Goal: Information Seeking & Learning: Find specific fact

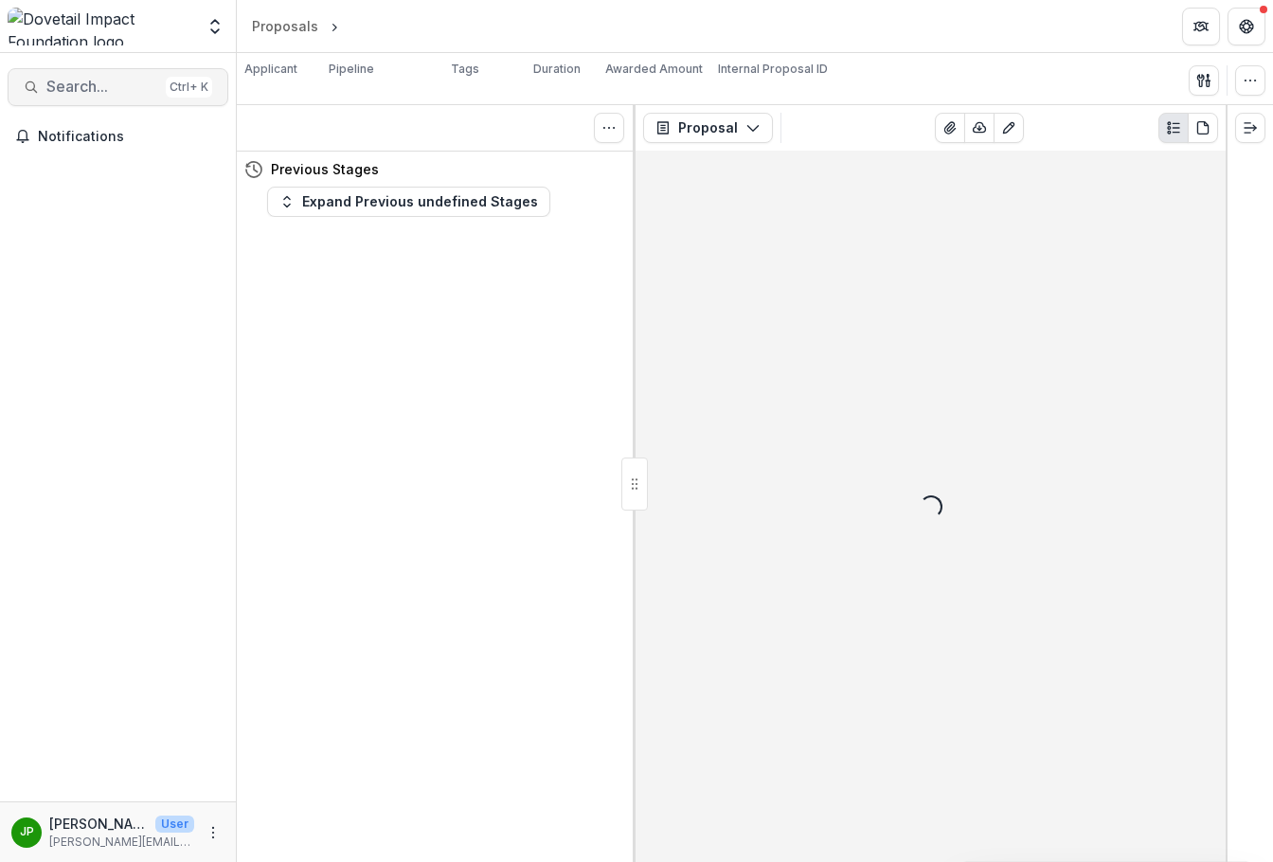
click at [98, 84] on span "Search..." at bounding box center [102, 87] width 112 height 18
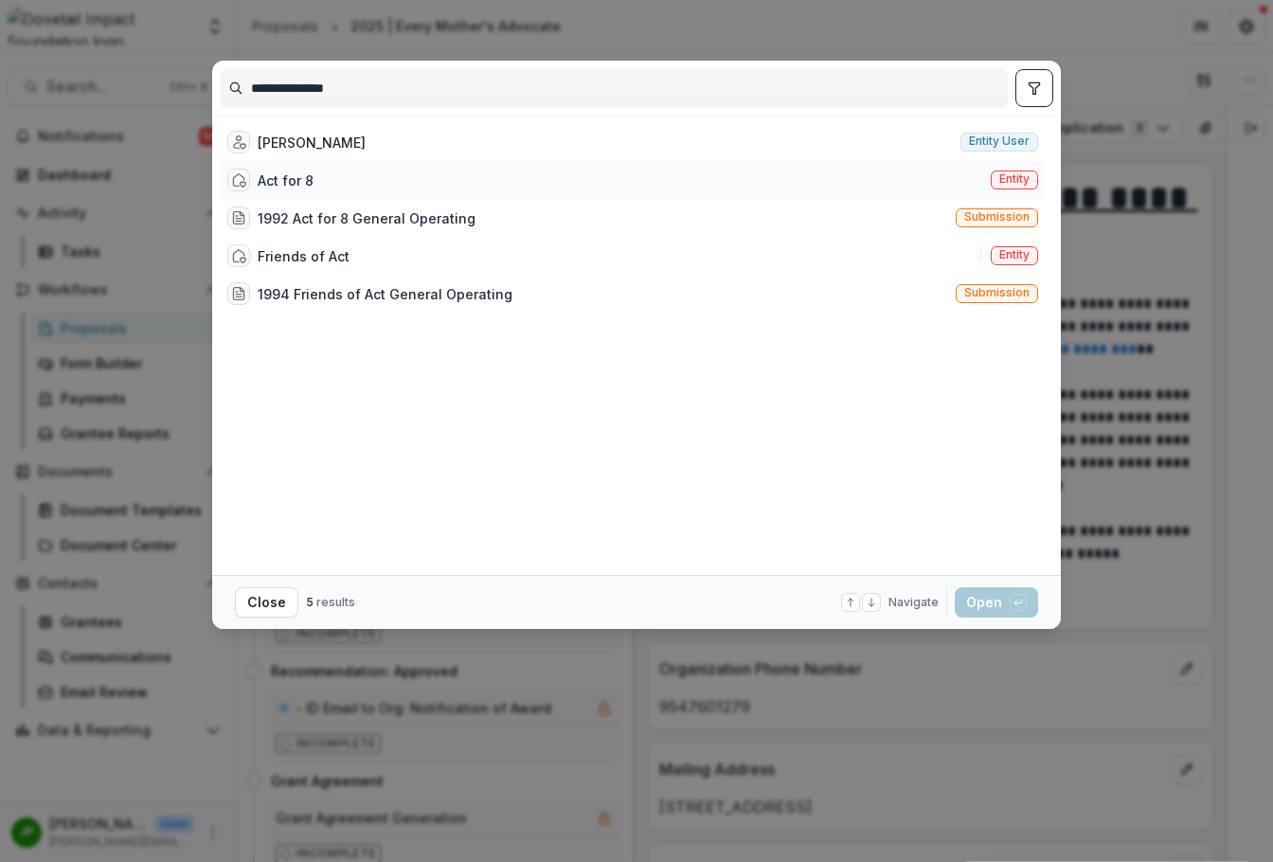
click at [333, 179] on div "Act for 8 Entity" at bounding box center [633, 180] width 826 height 38
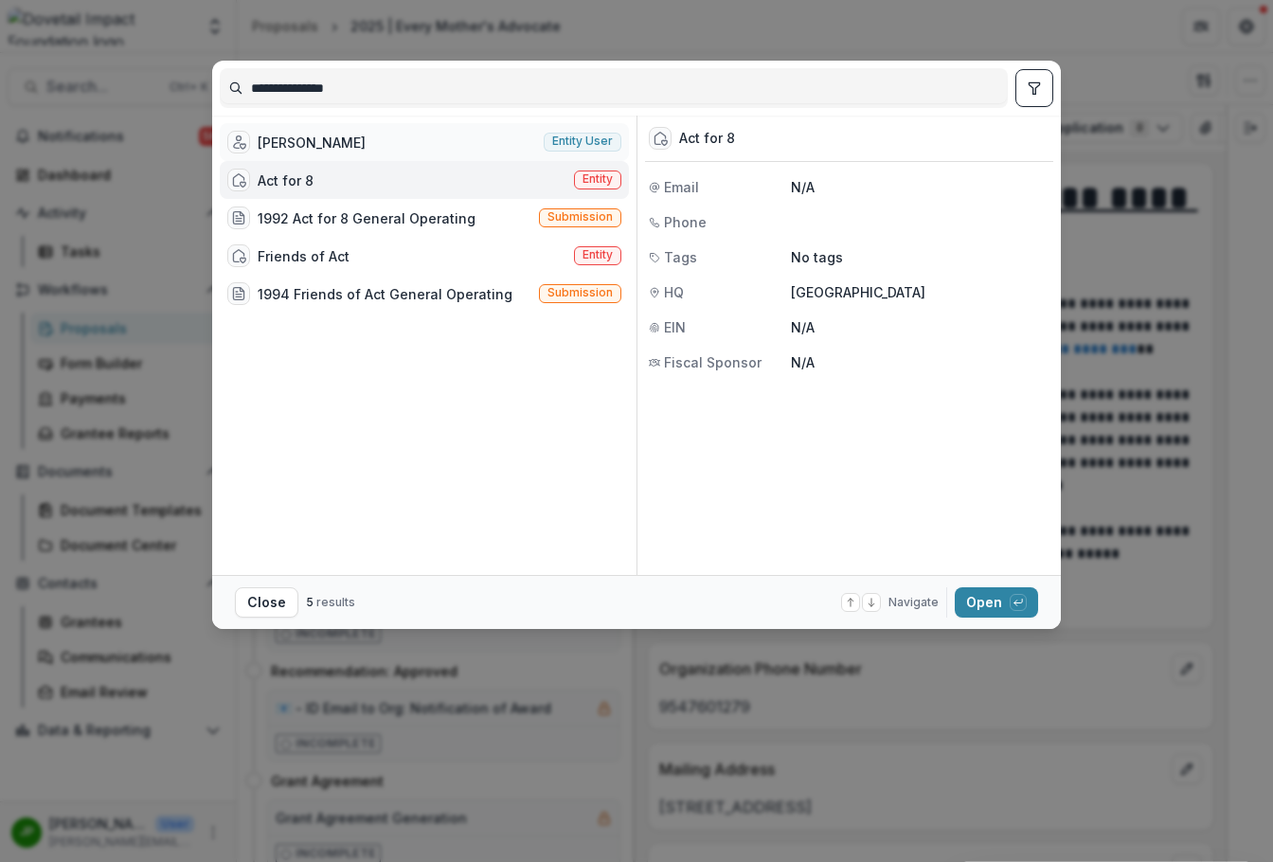
click at [384, 142] on div "[PERSON_NAME] Entity user" at bounding box center [424, 142] width 409 height 38
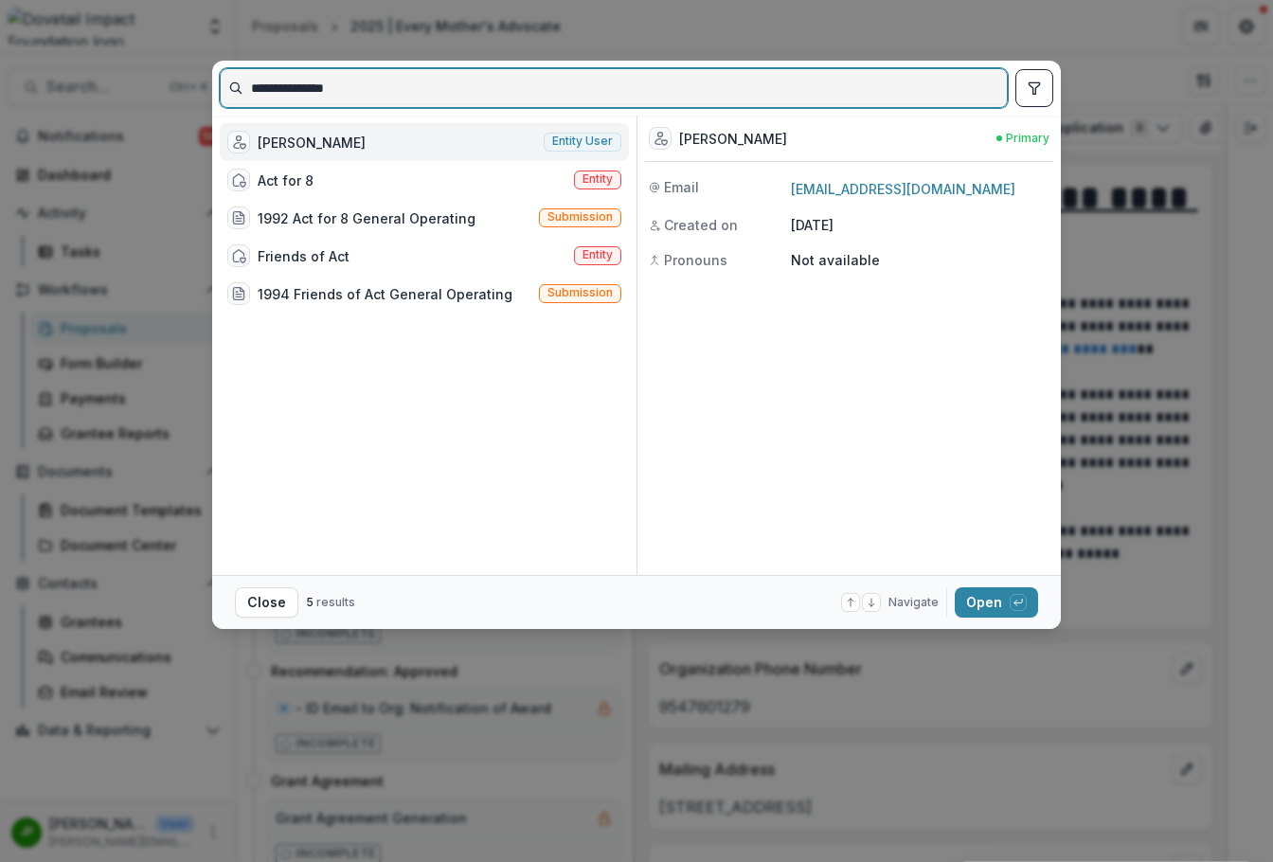
drag, startPoint x: 357, startPoint y: 90, endPoint x: 145, endPoint y: 63, distance: 213.8
click at [135, 60] on div "**********" at bounding box center [636, 431] width 1273 height 862
type input "***"
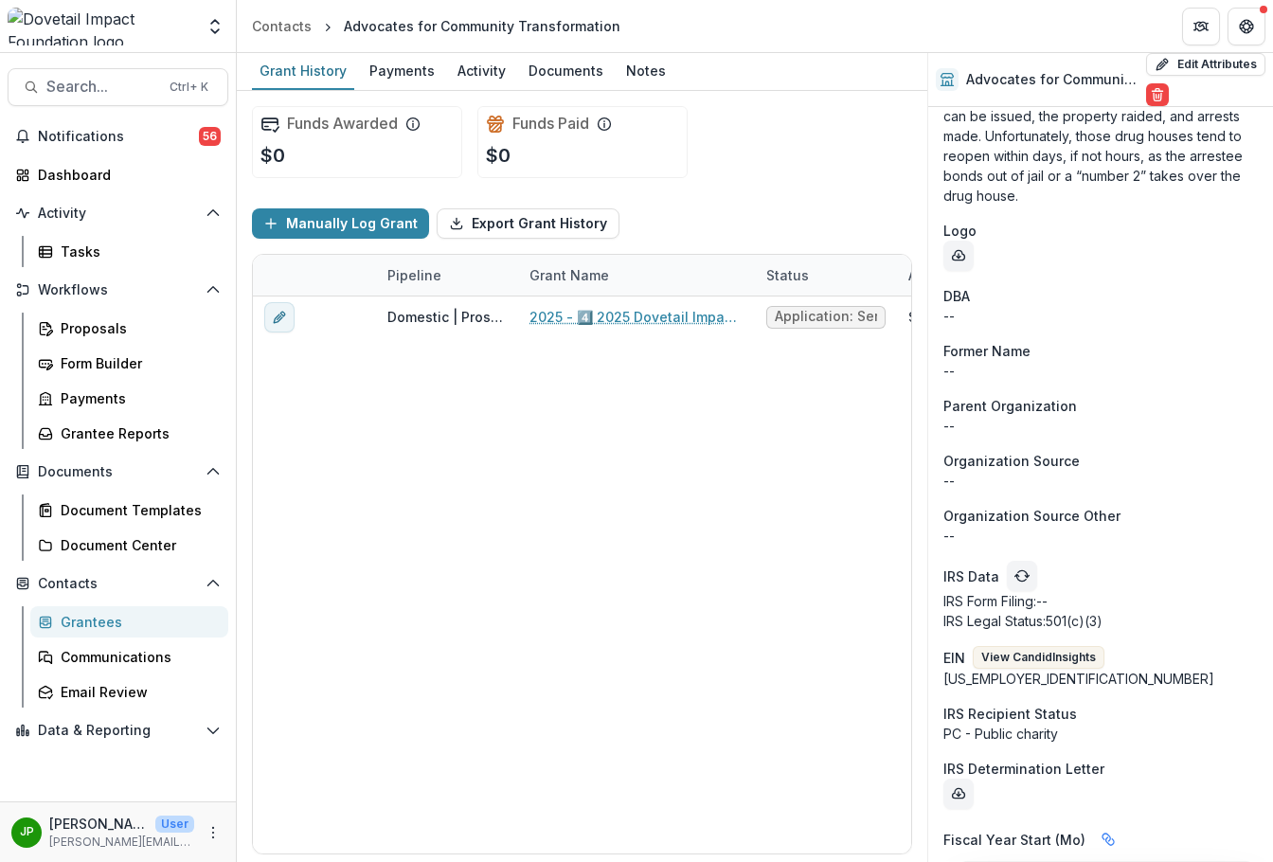
scroll to position [1515, 0]
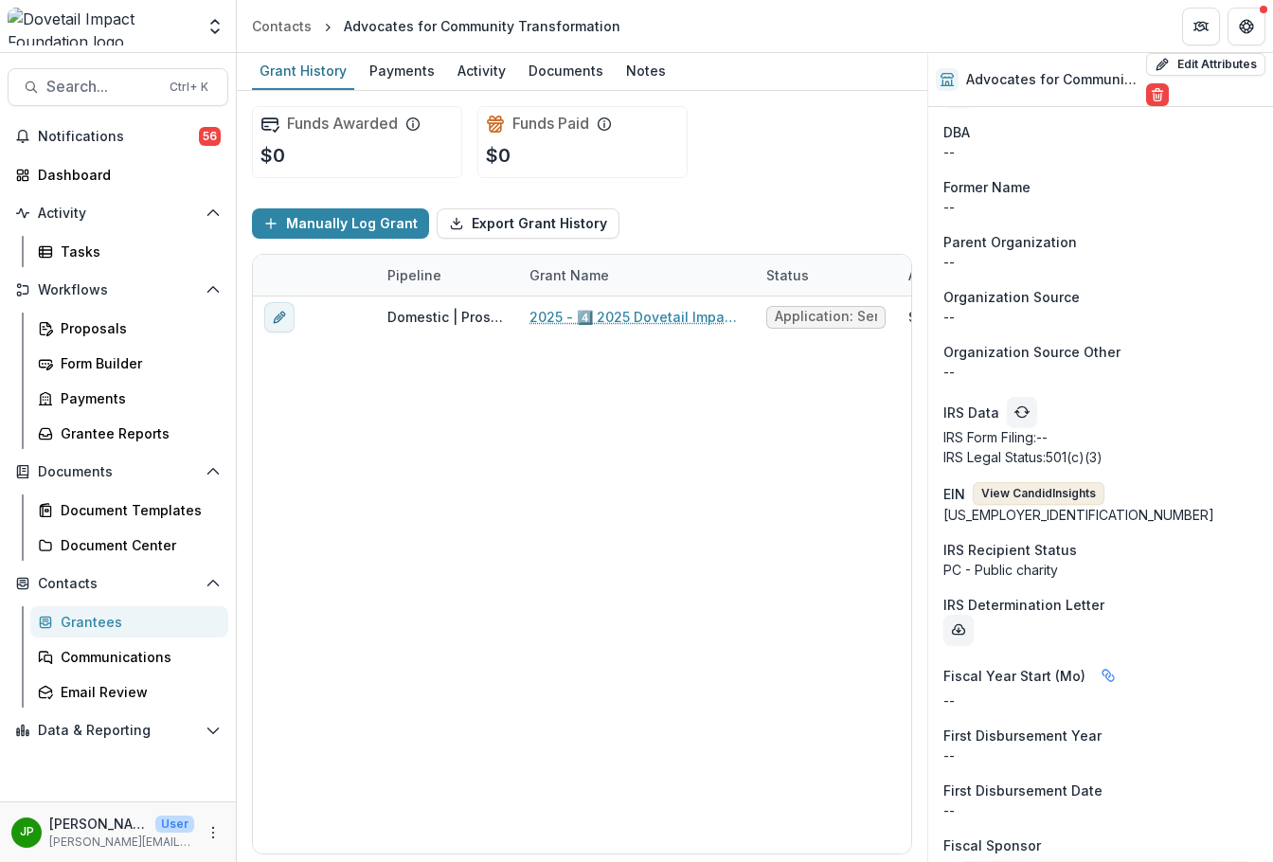
click at [1016, 482] on button "View Candid Insights" at bounding box center [1039, 493] width 132 height 23
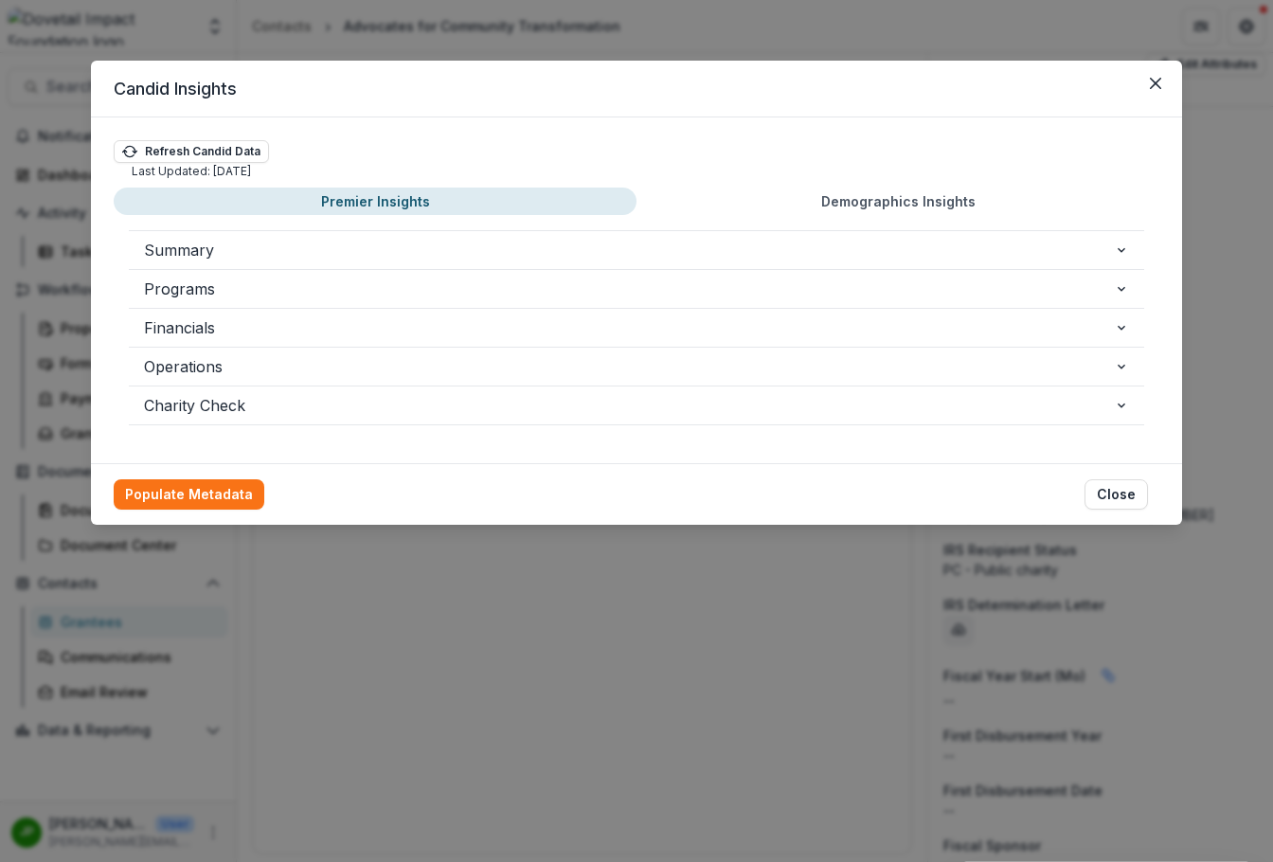
click at [836, 204] on button "Demographics Insights" at bounding box center [897, 200] width 523 height 27
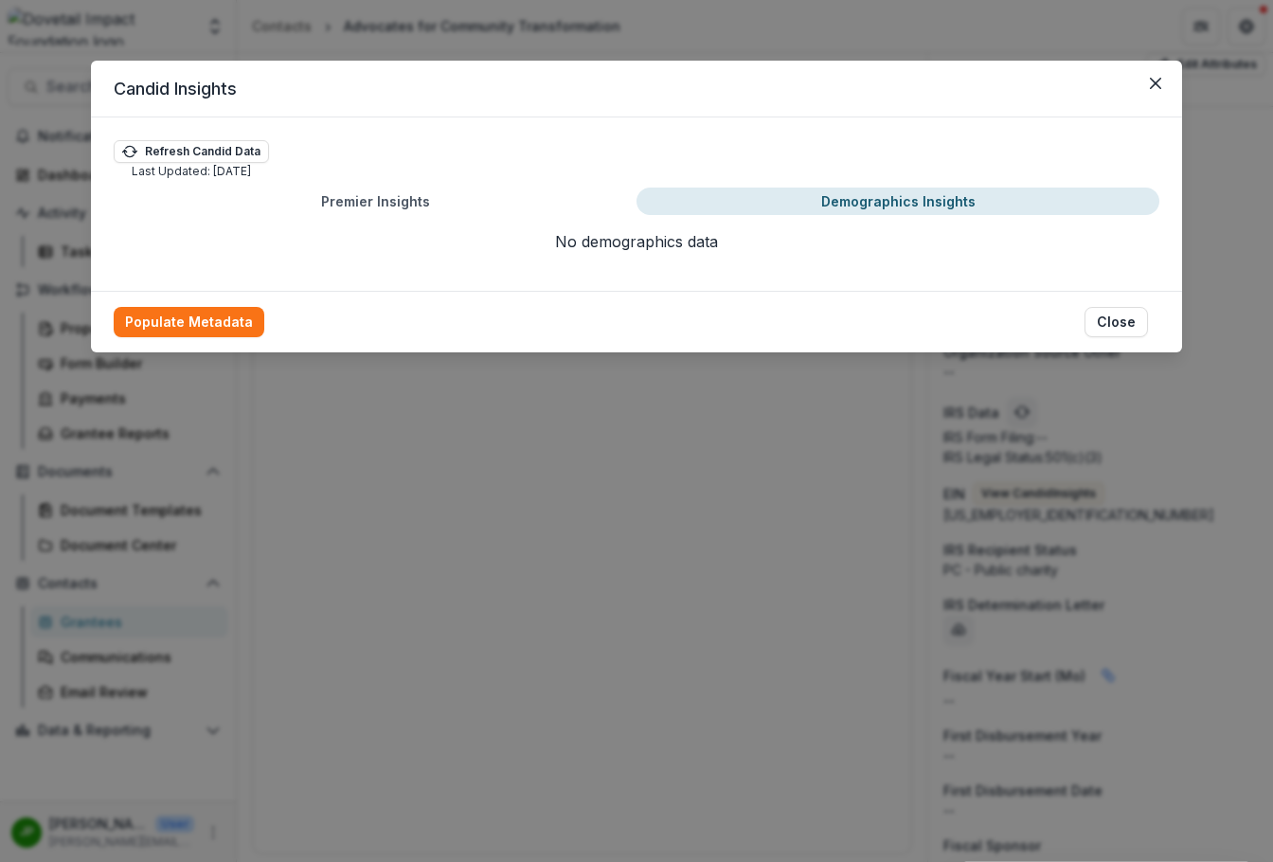
click at [412, 209] on button "Premier Insights" at bounding box center [375, 200] width 523 height 27
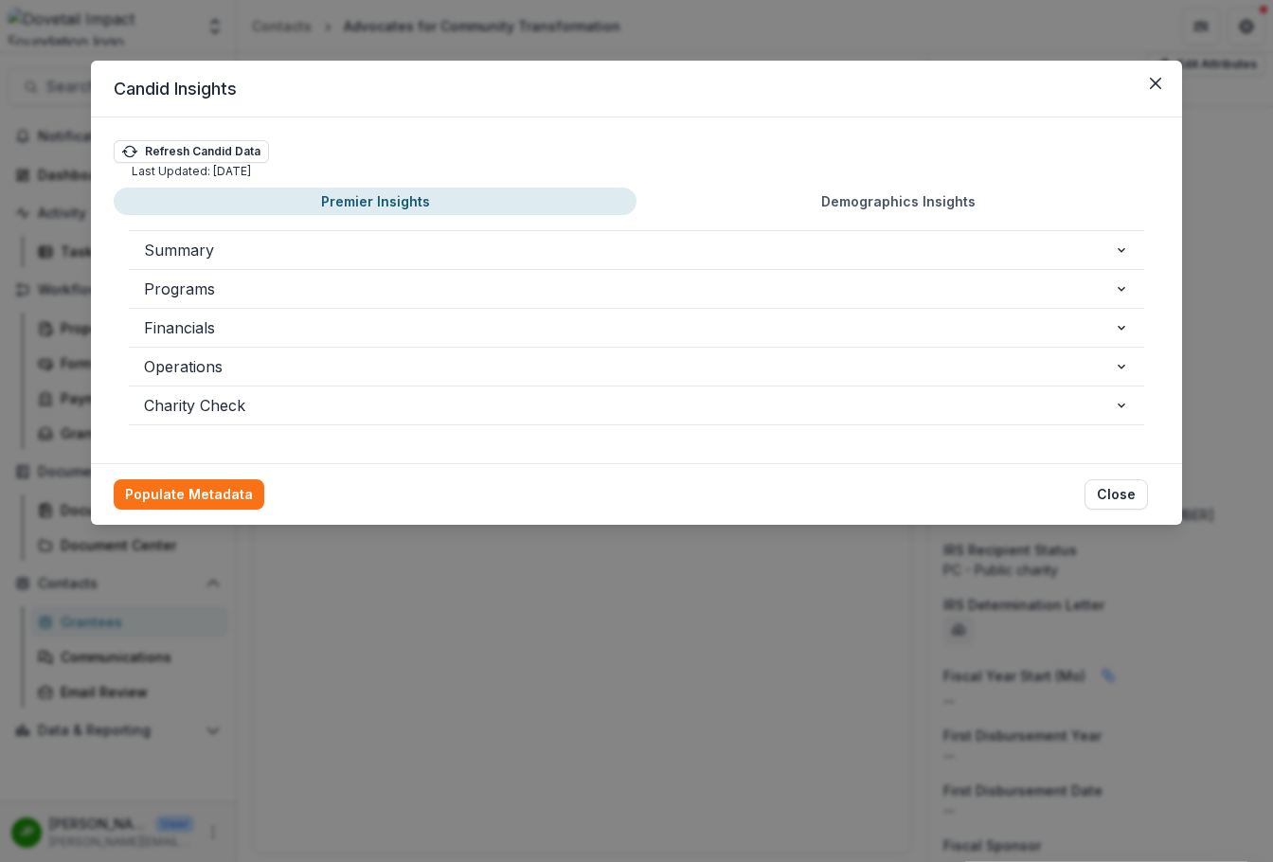
drag, startPoint x: 260, startPoint y: 259, endPoint x: 249, endPoint y: 282, distance: 25.4
click at [259, 259] on span "Summary" at bounding box center [629, 250] width 970 height 23
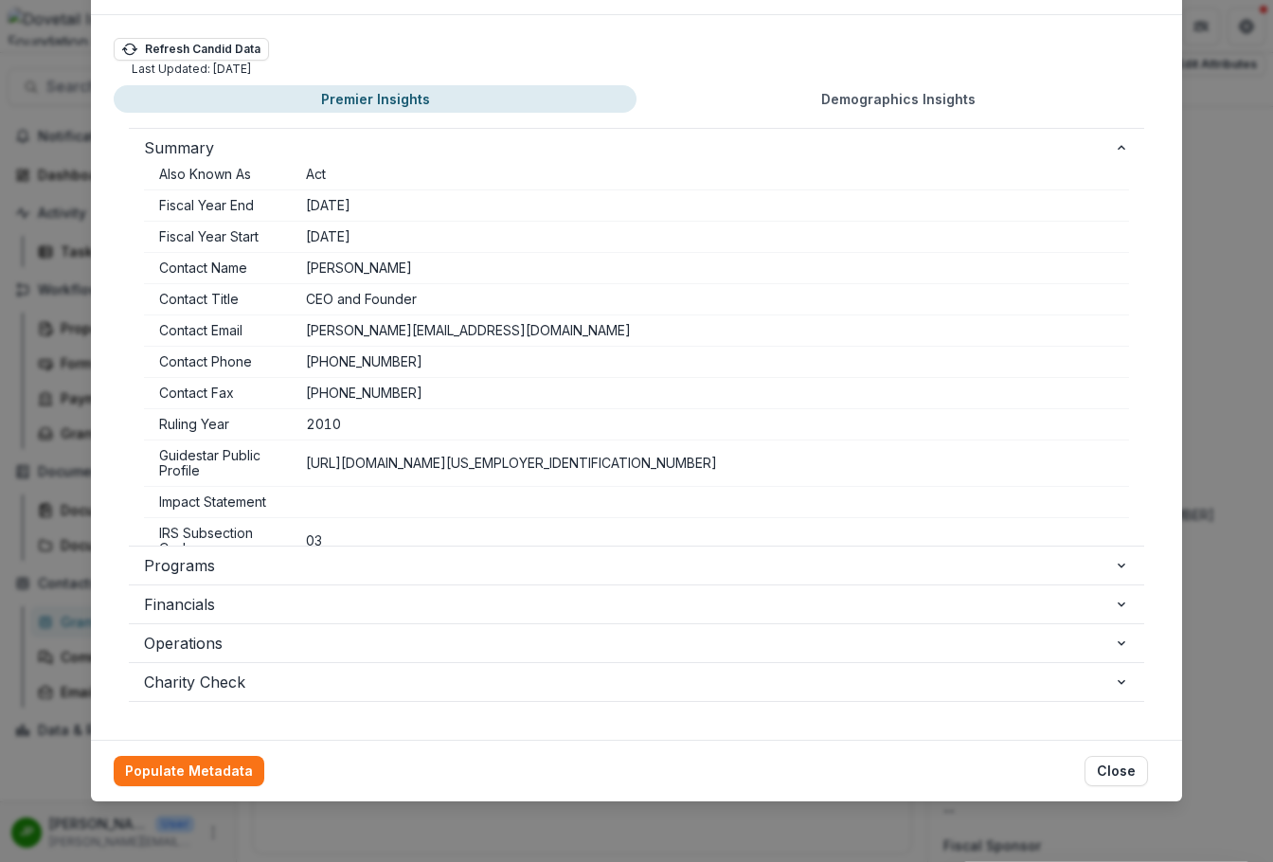
scroll to position [616, 0]
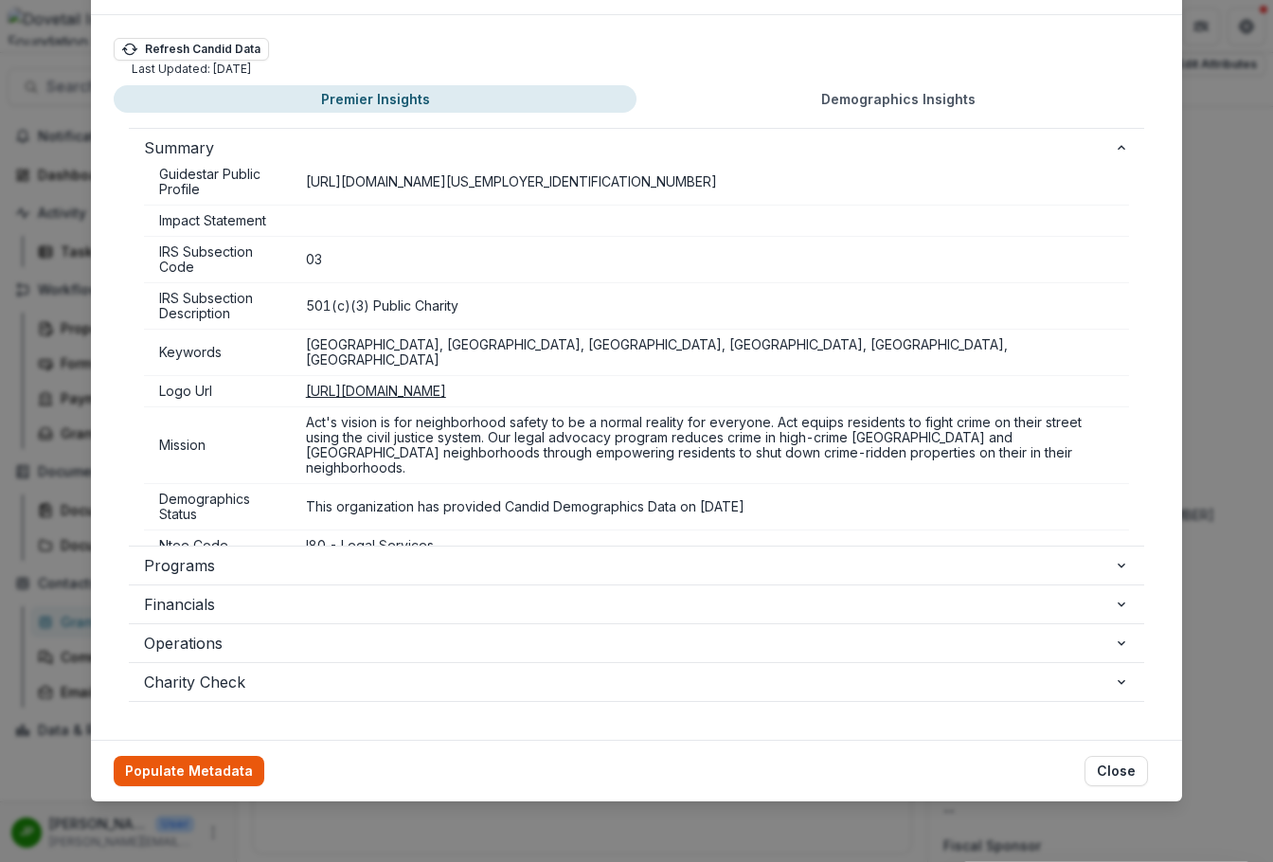
click at [213, 641] on button "Populate Metadata" at bounding box center [189, 771] width 151 height 30
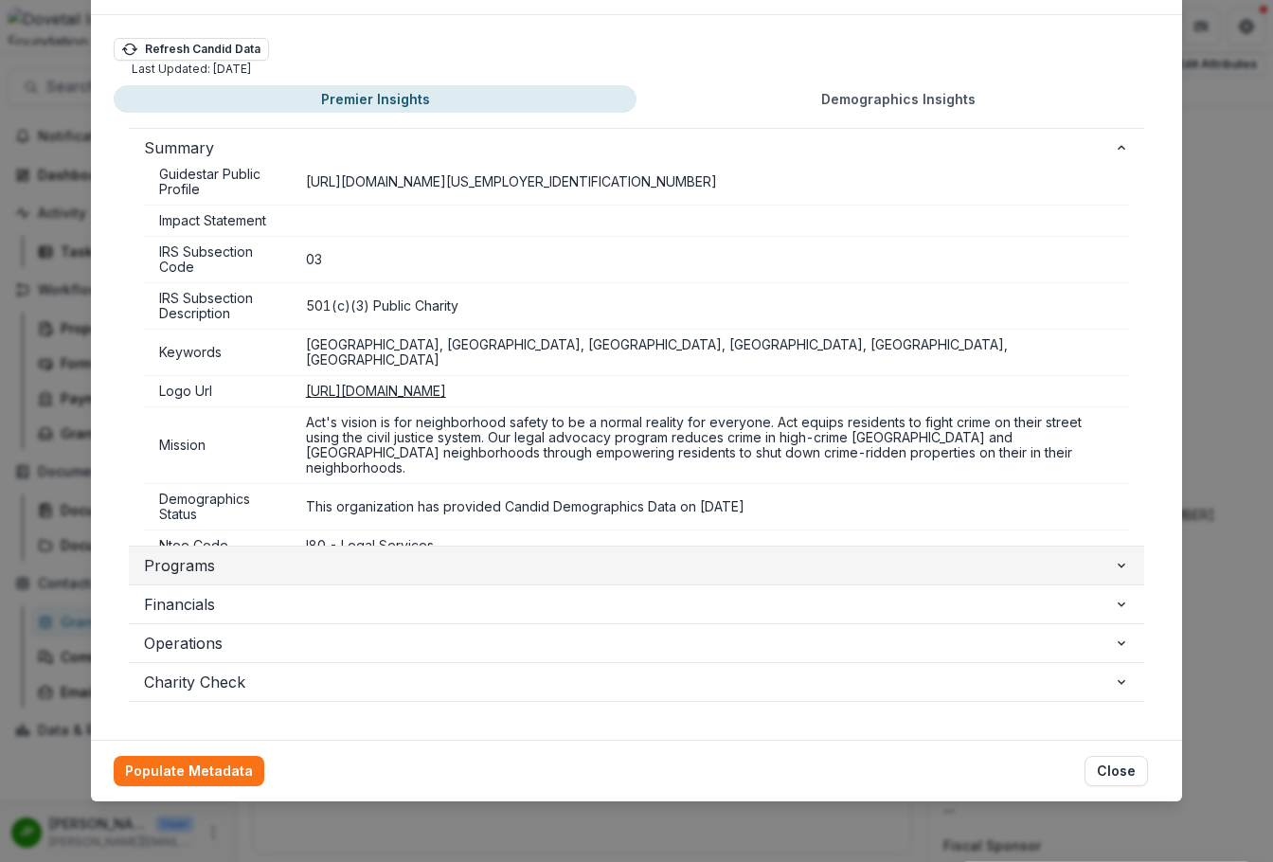
scroll to position [1654, 0]
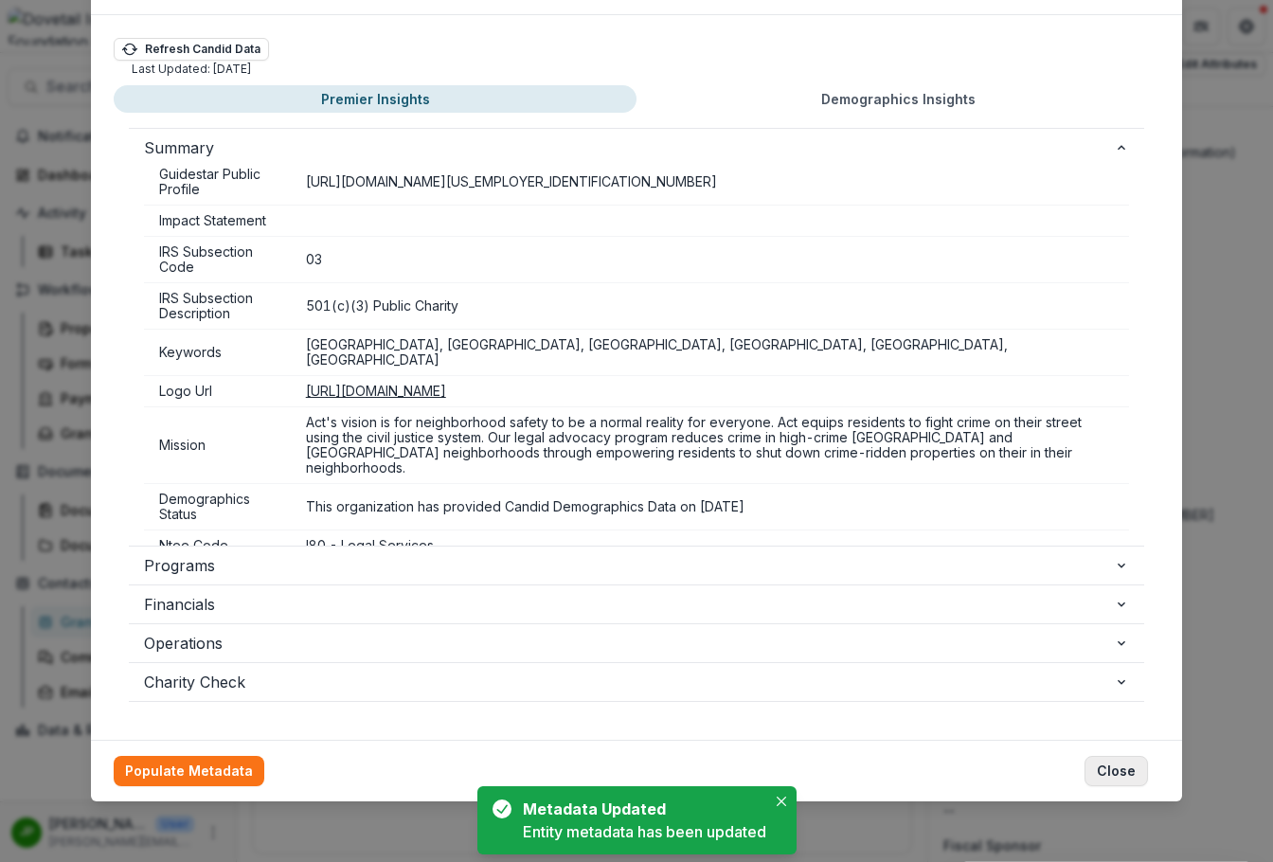
click at [1016, 641] on button "Close" at bounding box center [1115, 771] width 63 height 30
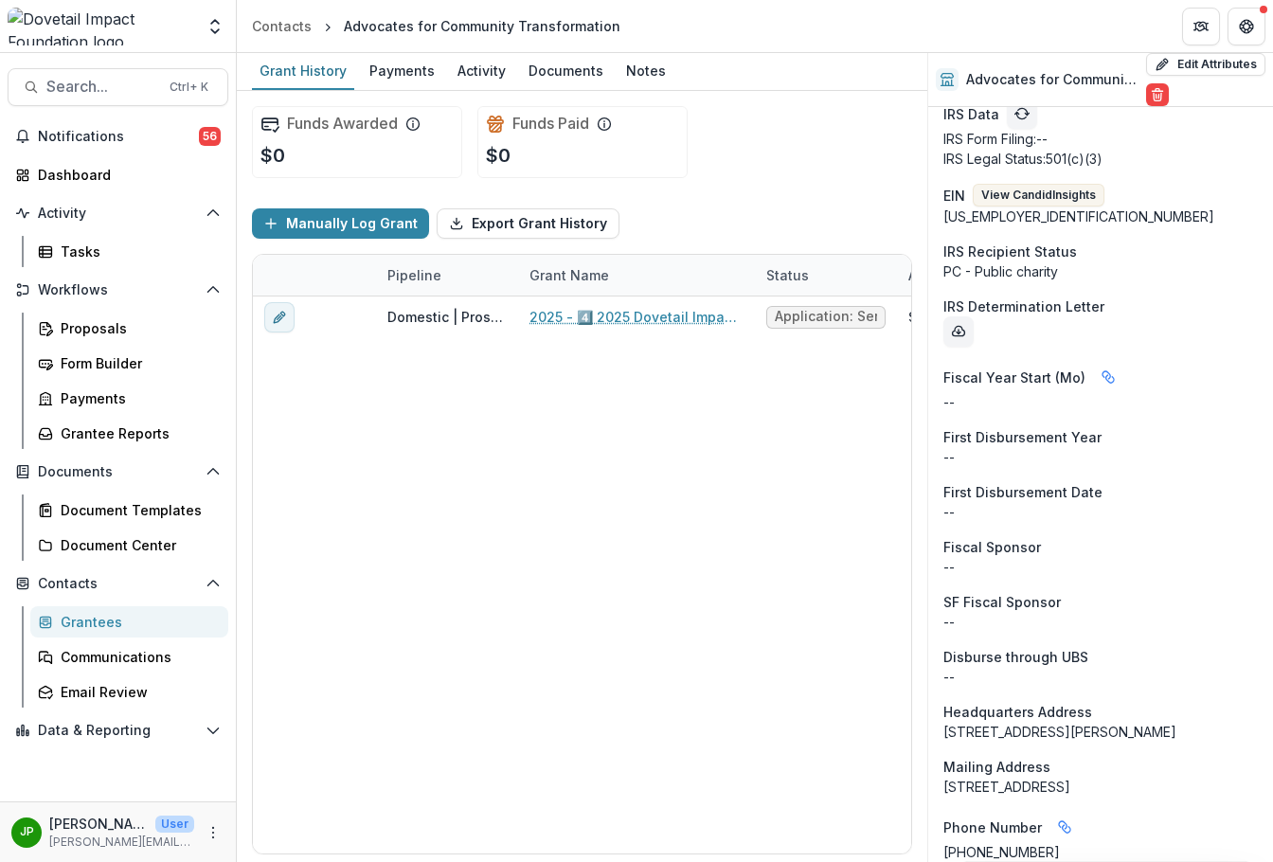
scroll to position [2192, 0]
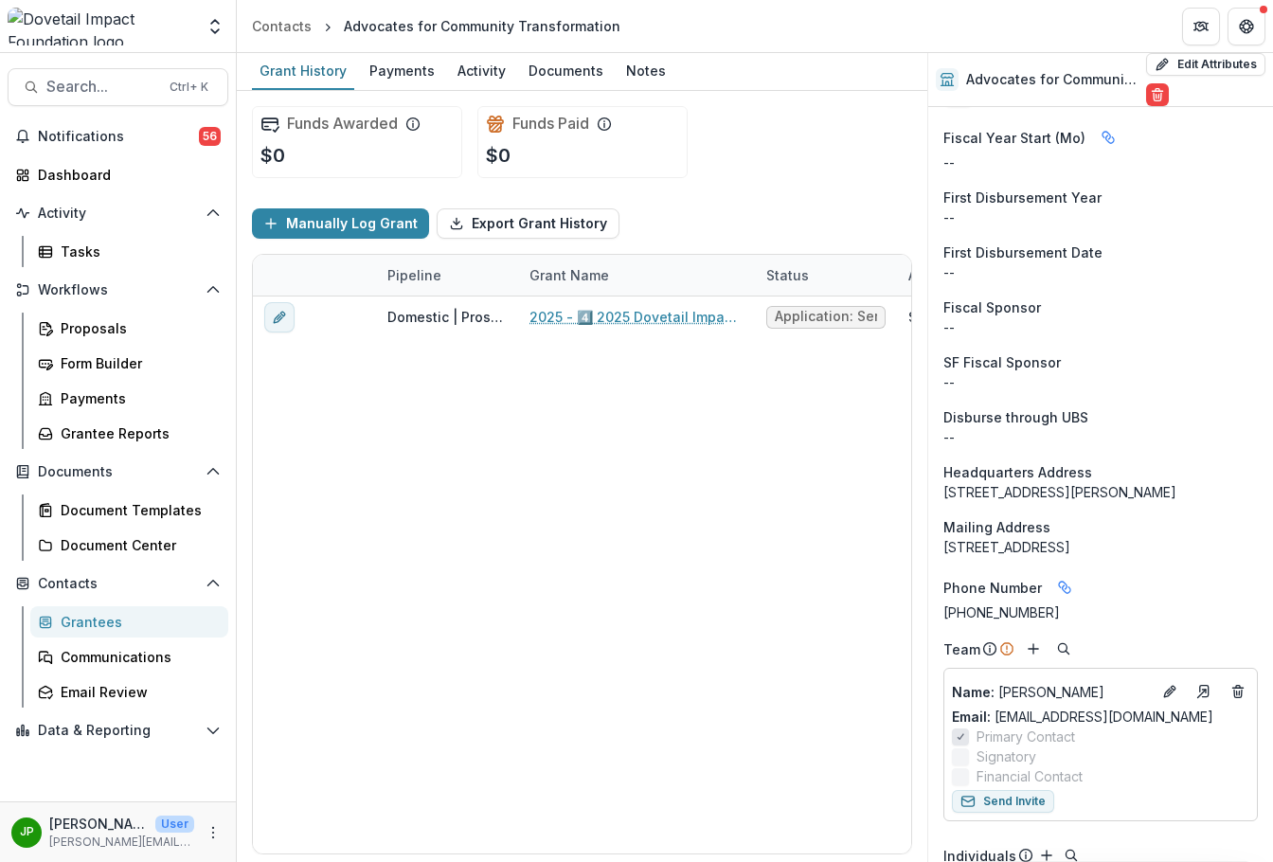
drag, startPoint x: 943, startPoint y: 470, endPoint x: 1227, endPoint y: 468, distance: 284.1
click at [1016, 482] on div "[STREET_ADDRESS][PERSON_NAME]" at bounding box center [1100, 492] width 314 height 20
copy div "[STREET_ADDRESS][PERSON_NAME]"
